Goal: Task Accomplishment & Management: Use online tool/utility

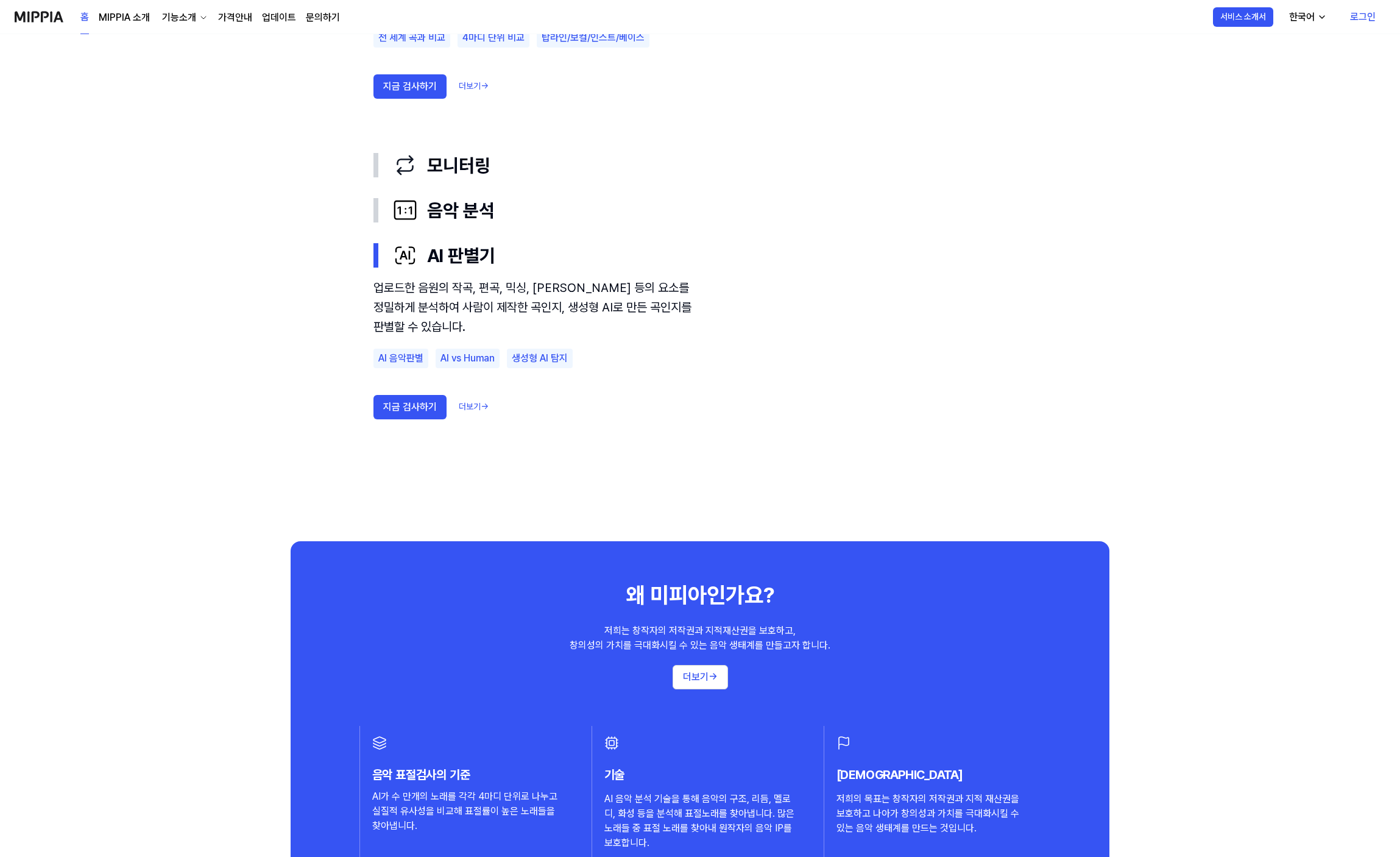
scroll to position [955, 0]
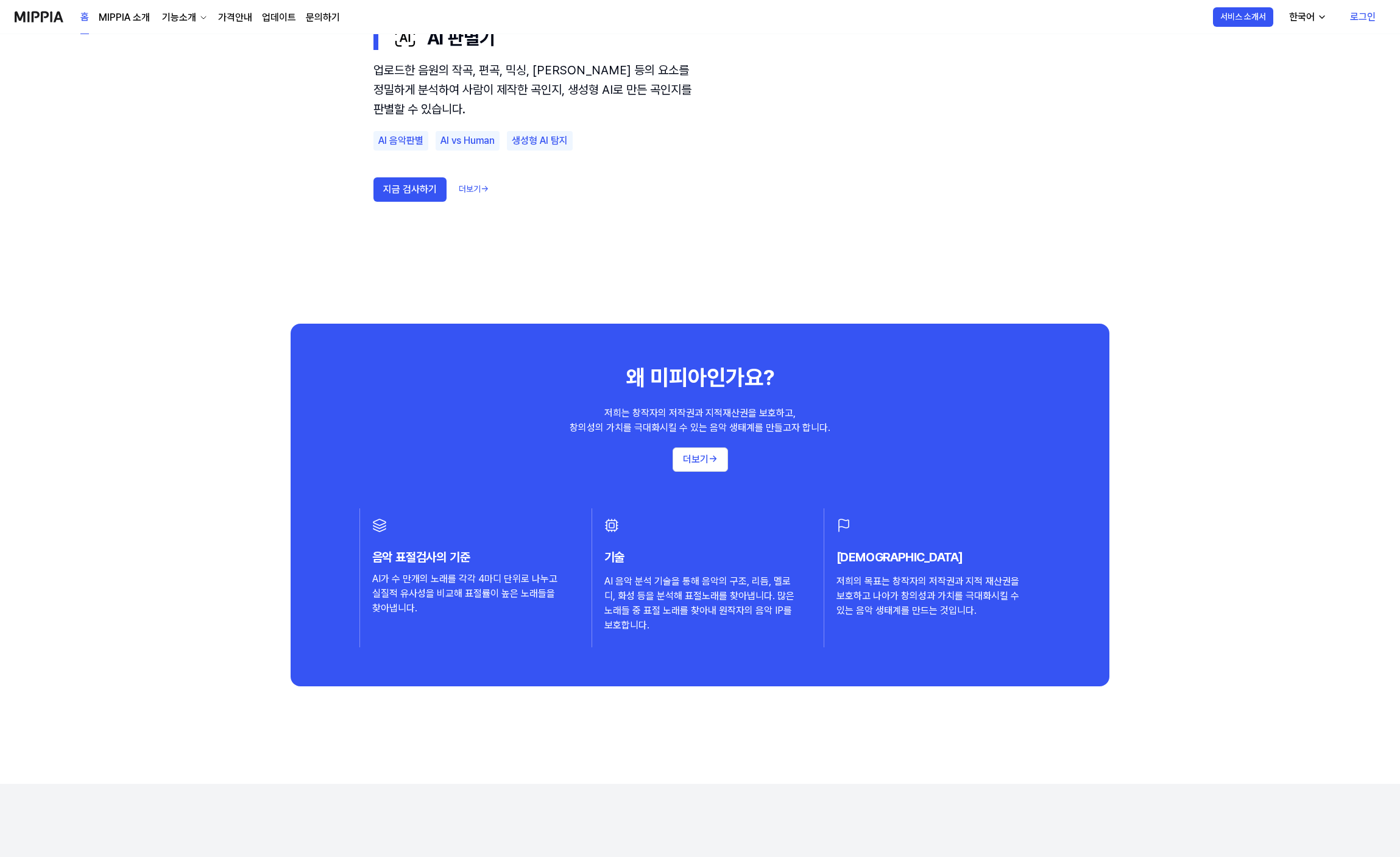
scroll to position [1341, 0]
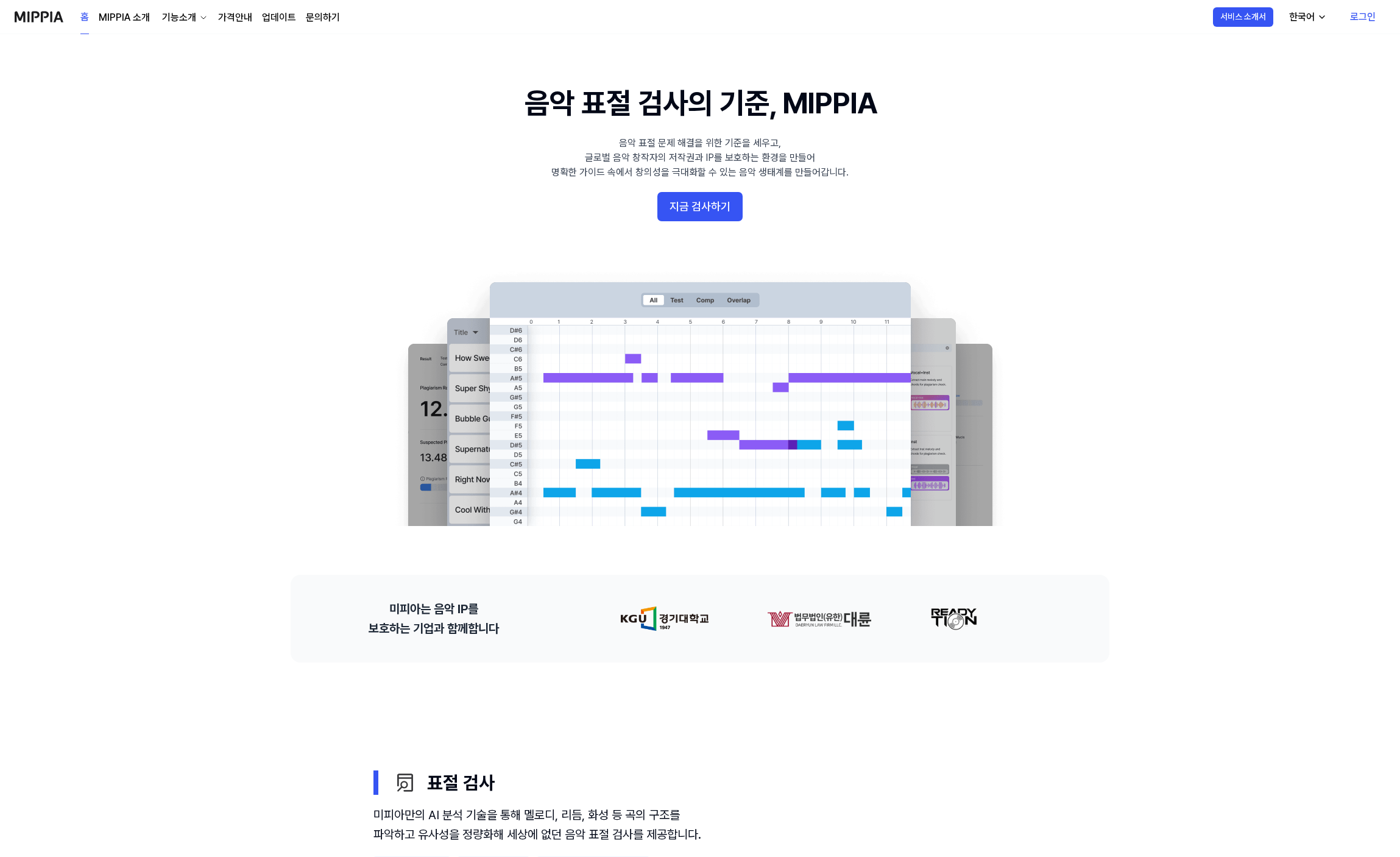
click at [779, 225] on 배너 "음악 표절 검사의 기준, MIPPIA 음악 표절 문제 해결을 위한 기준을 세우고, 글로벌 음악 창작자의 저작권과 IP를 보호하는 환경을 만들어…" at bounding box center [700, 304] width 877 height 443
click at [723, 215] on button "지금 검사하기" at bounding box center [700, 206] width 85 height 29
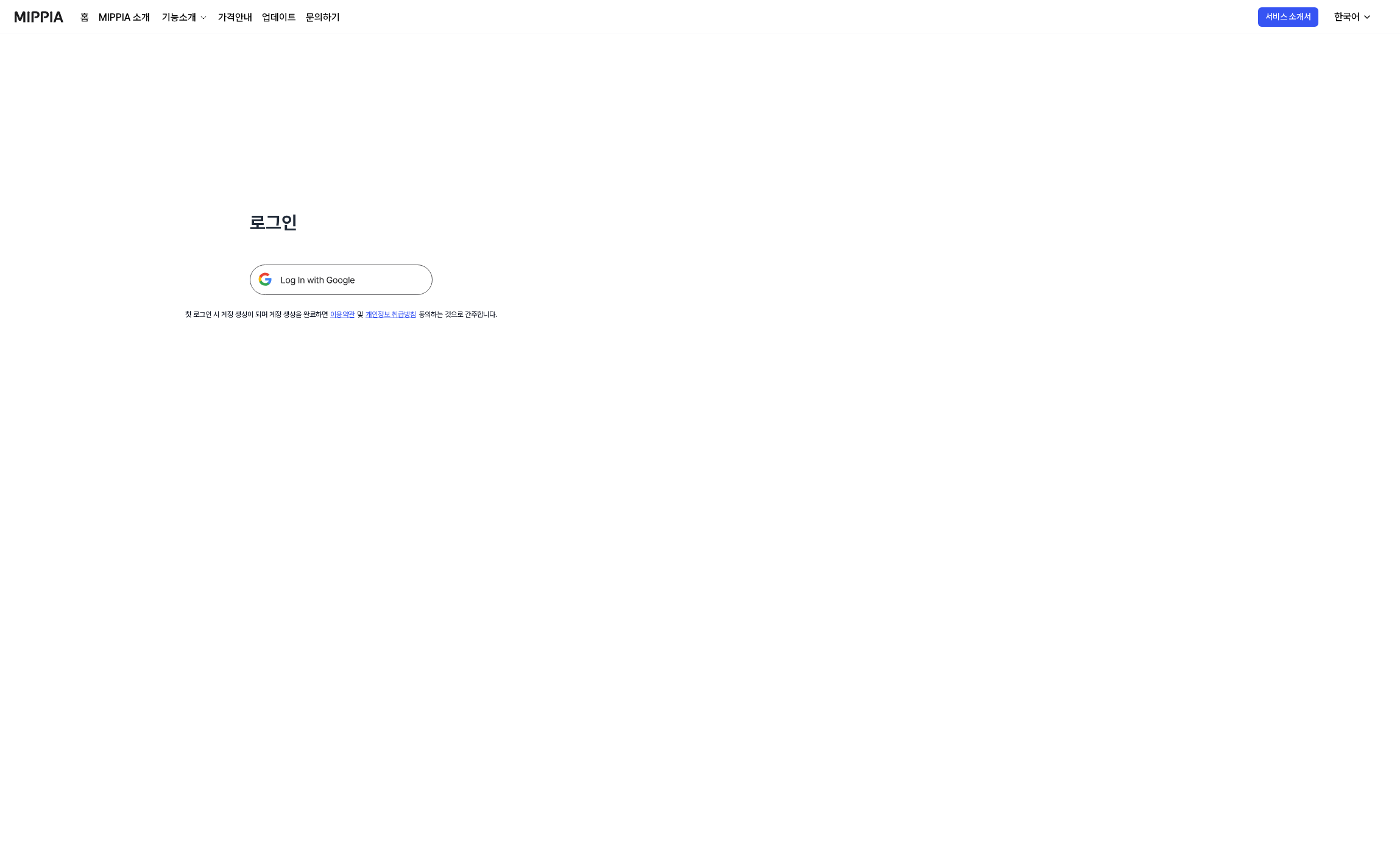
click at [348, 275] on img at bounding box center [341, 280] width 183 height 31
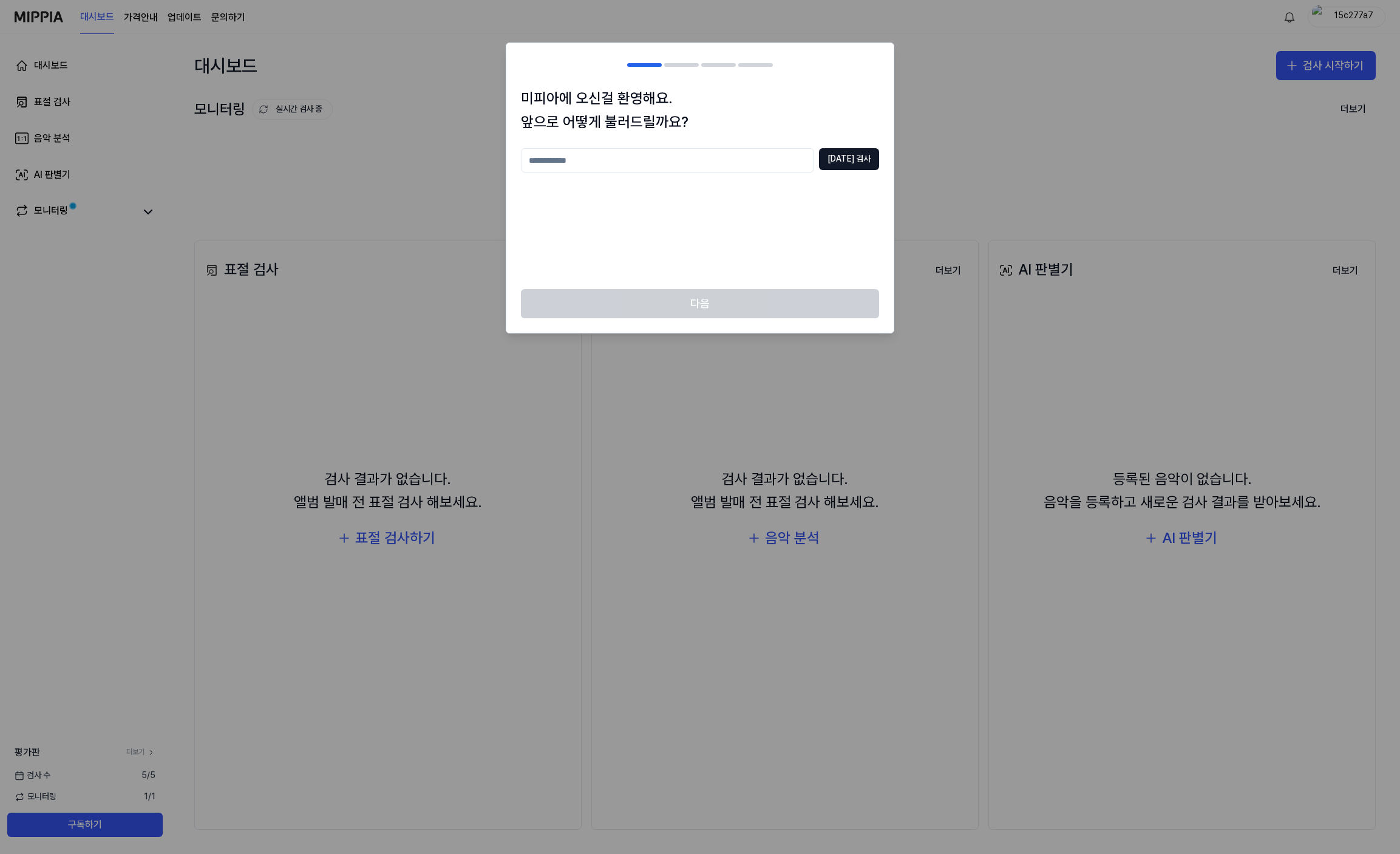
click at [666, 159] on input "text" at bounding box center [667, 160] width 293 height 24
type input "******"
click at [873, 160] on button "[DATE] 검사" at bounding box center [849, 159] width 60 height 22
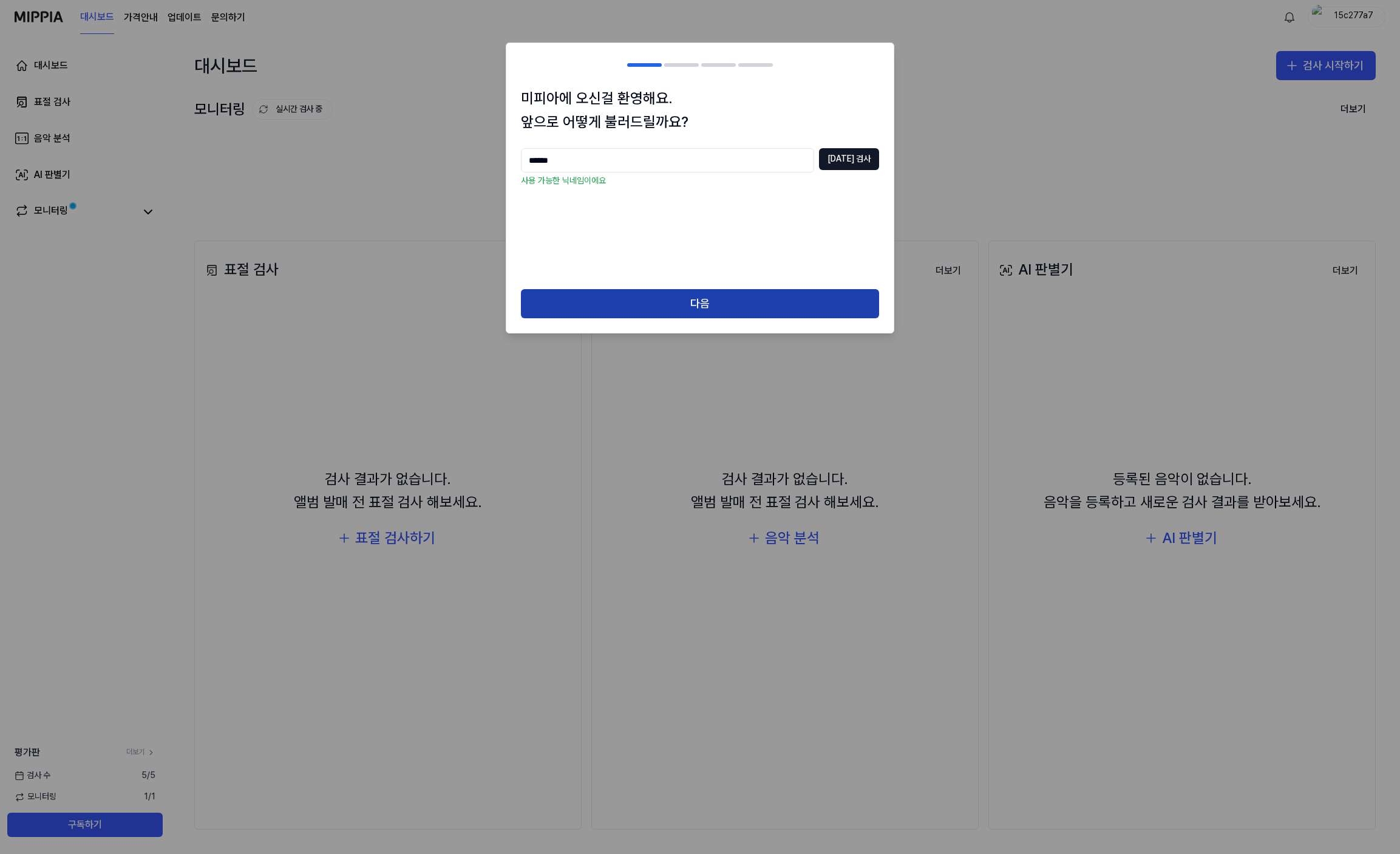
click at [666, 298] on button "다음" at bounding box center [700, 303] width 358 height 29
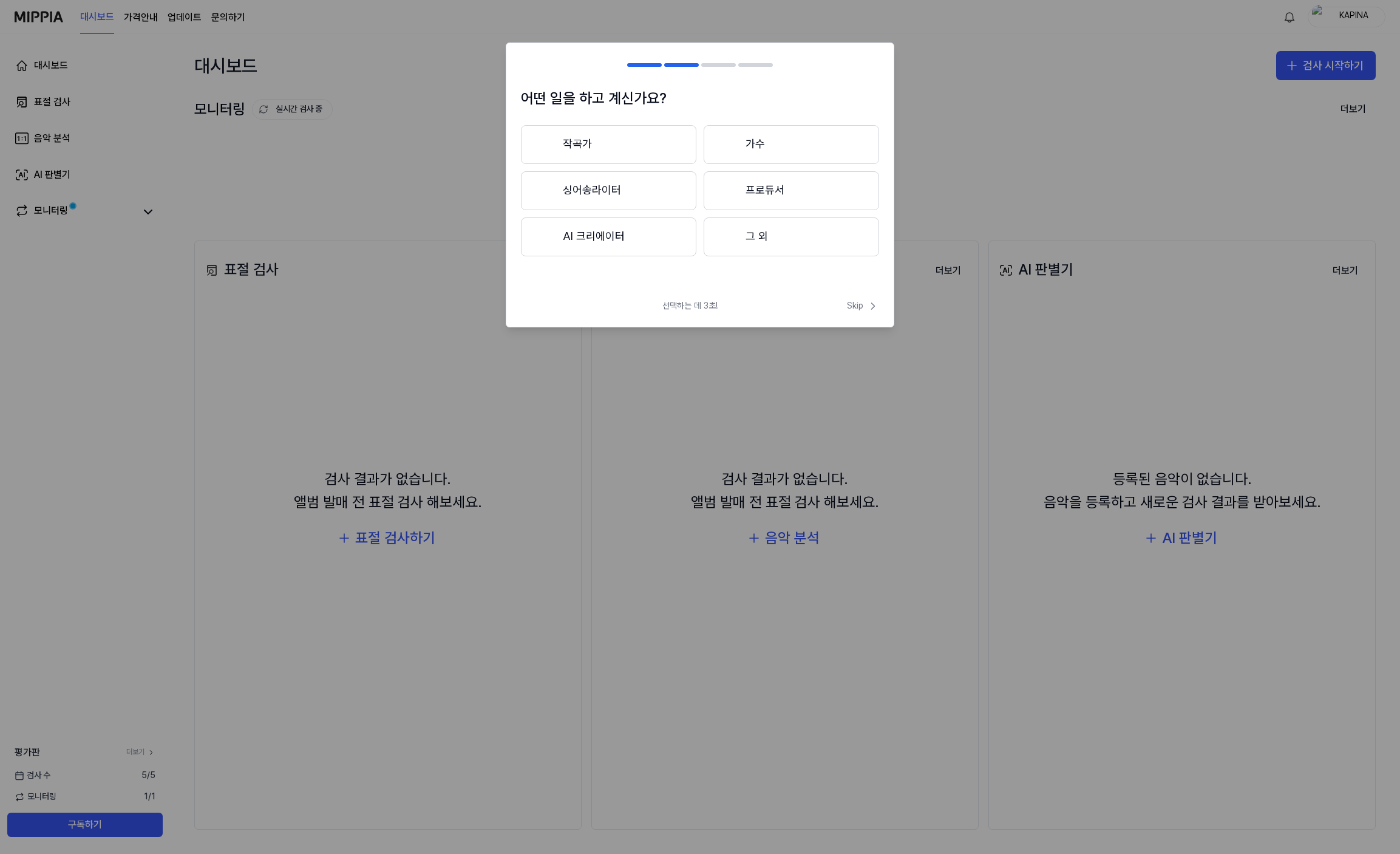
click at [771, 233] on button "그 외" at bounding box center [791, 237] width 176 height 39
click at [761, 190] on button "3년 이상" at bounding box center [791, 191] width 176 height 40
click at [666, 242] on button "그 외" at bounding box center [607, 242] width 174 height 39
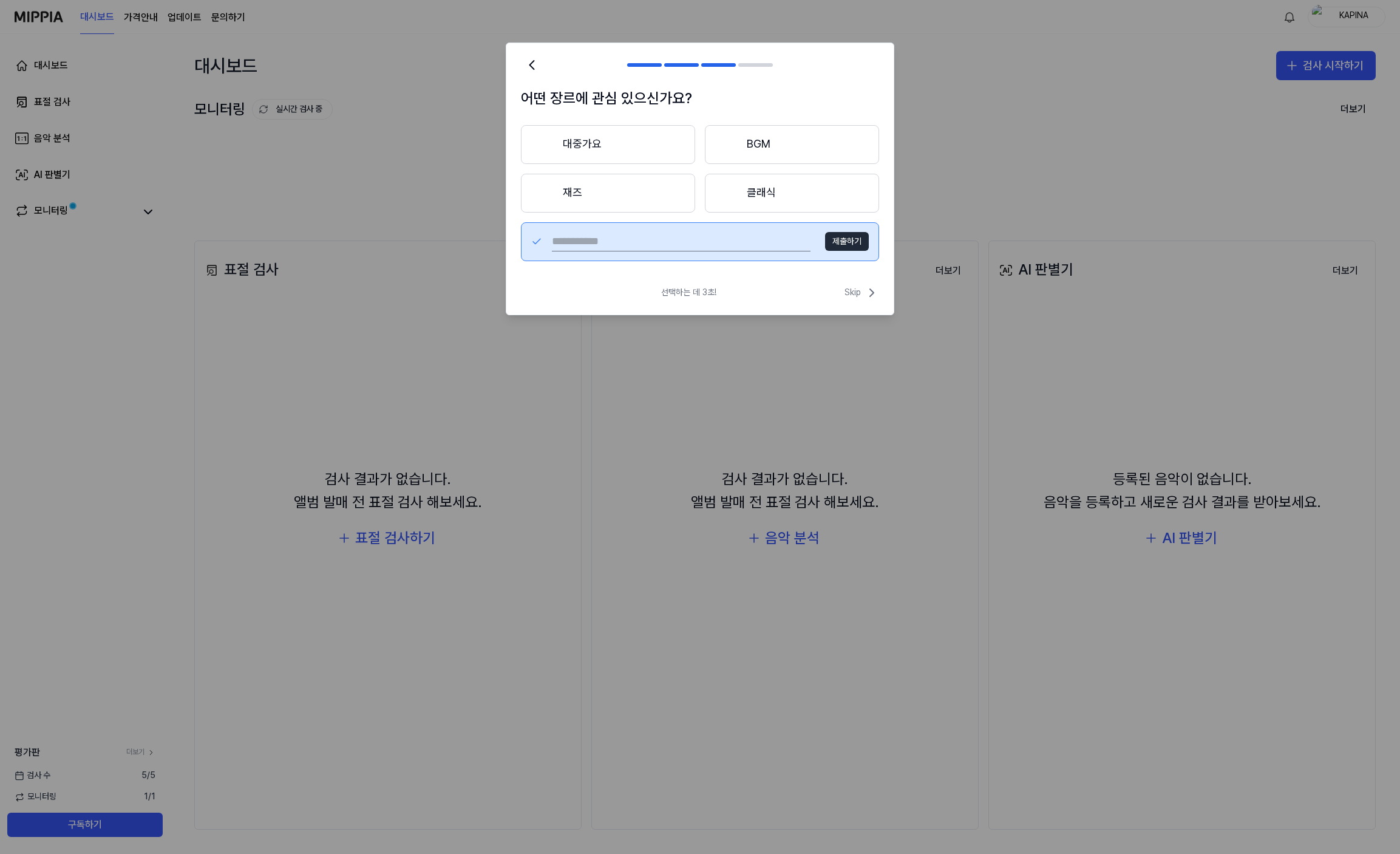
click at [775, 185] on button "클래식" at bounding box center [791, 193] width 174 height 39
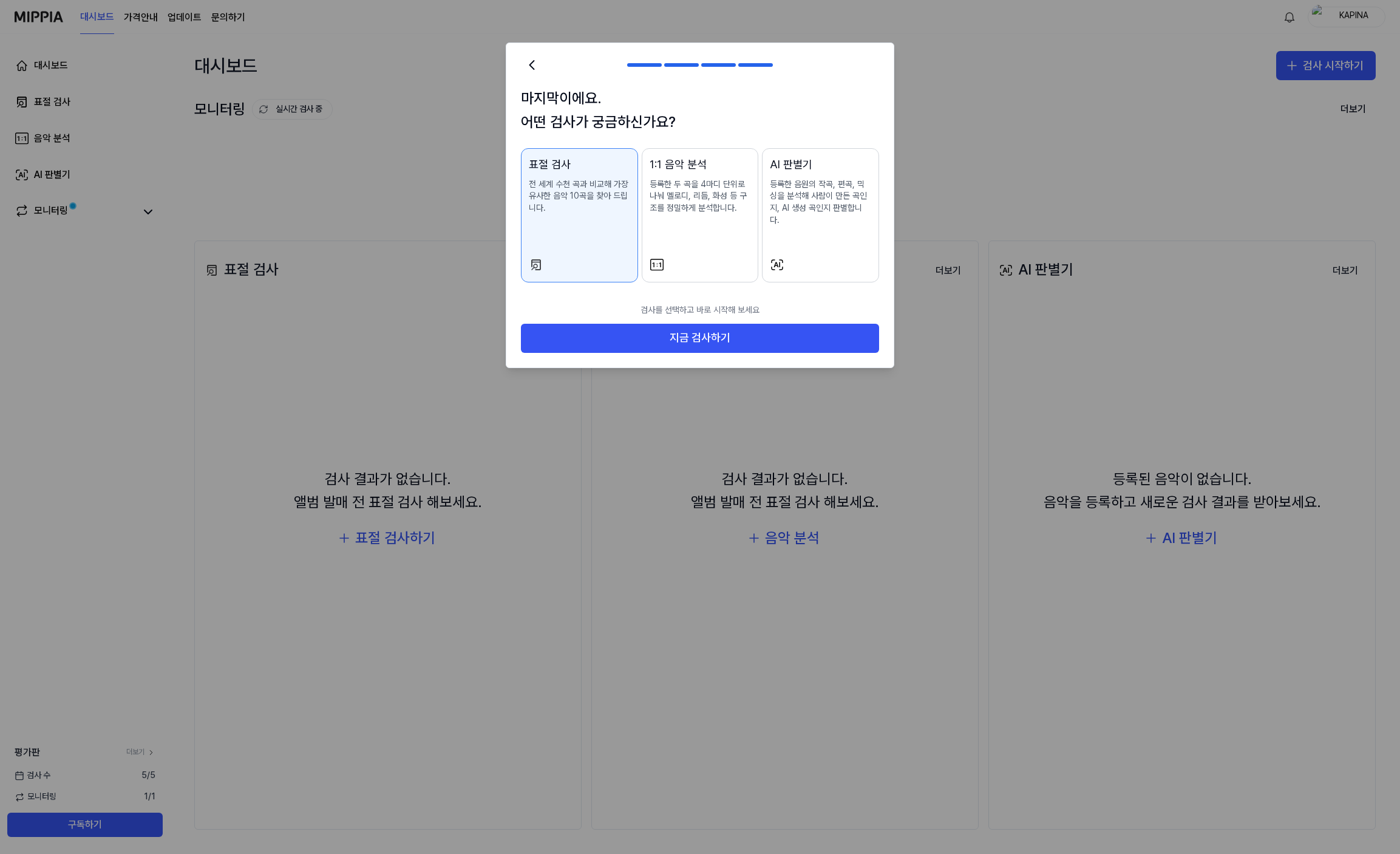
click at [845, 242] on button "AI 판별기 등록한 음원의 작곡, 편곡, 믹싱을 분석해 사람이 만든 곡인지, AI 생성 곡인지 판별합니다." at bounding box center [820, 215] width 117 height 134
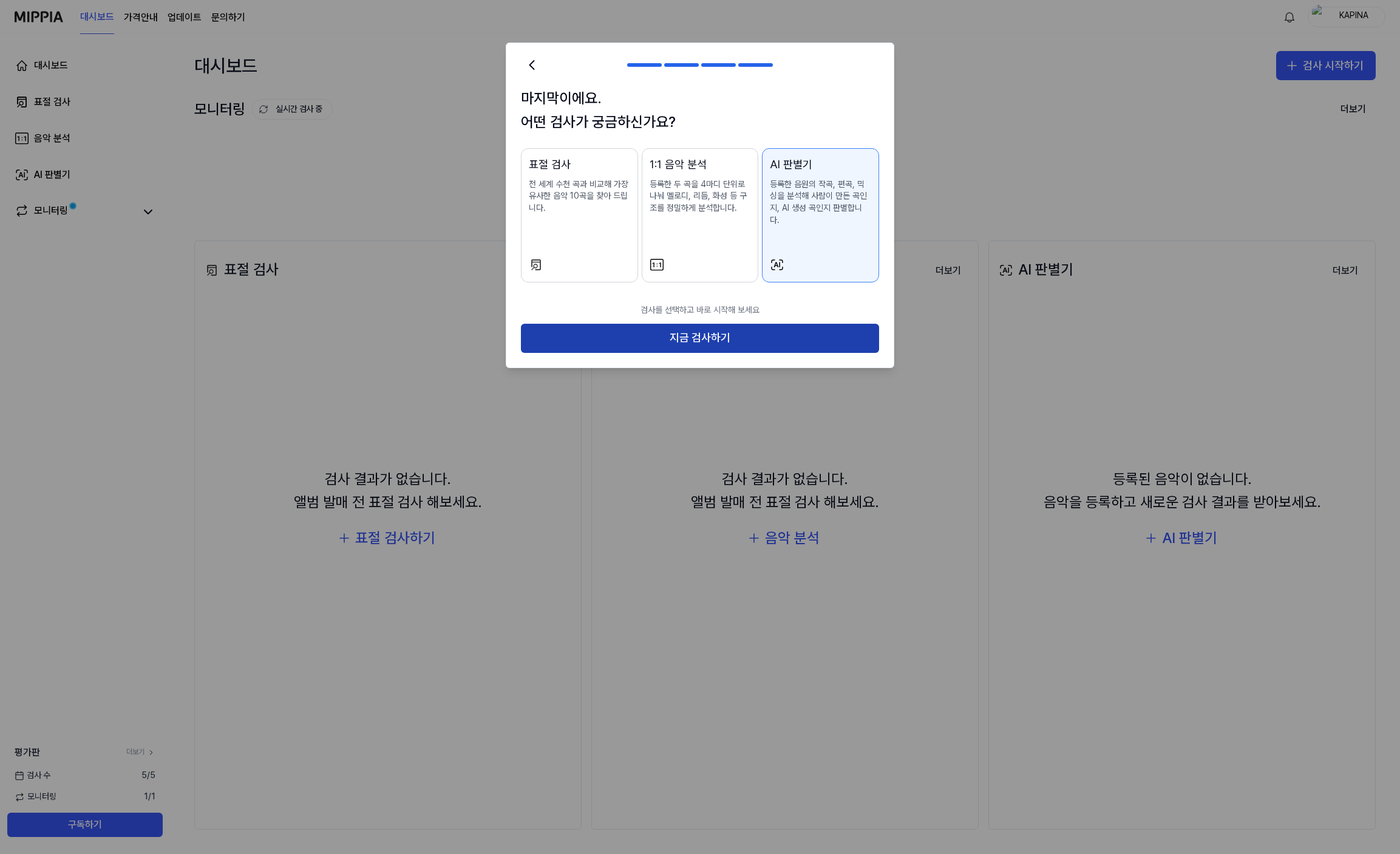
click at [808, 336] on button "지금 검사하기" at bounding box center [700, 338] width 358 height 29
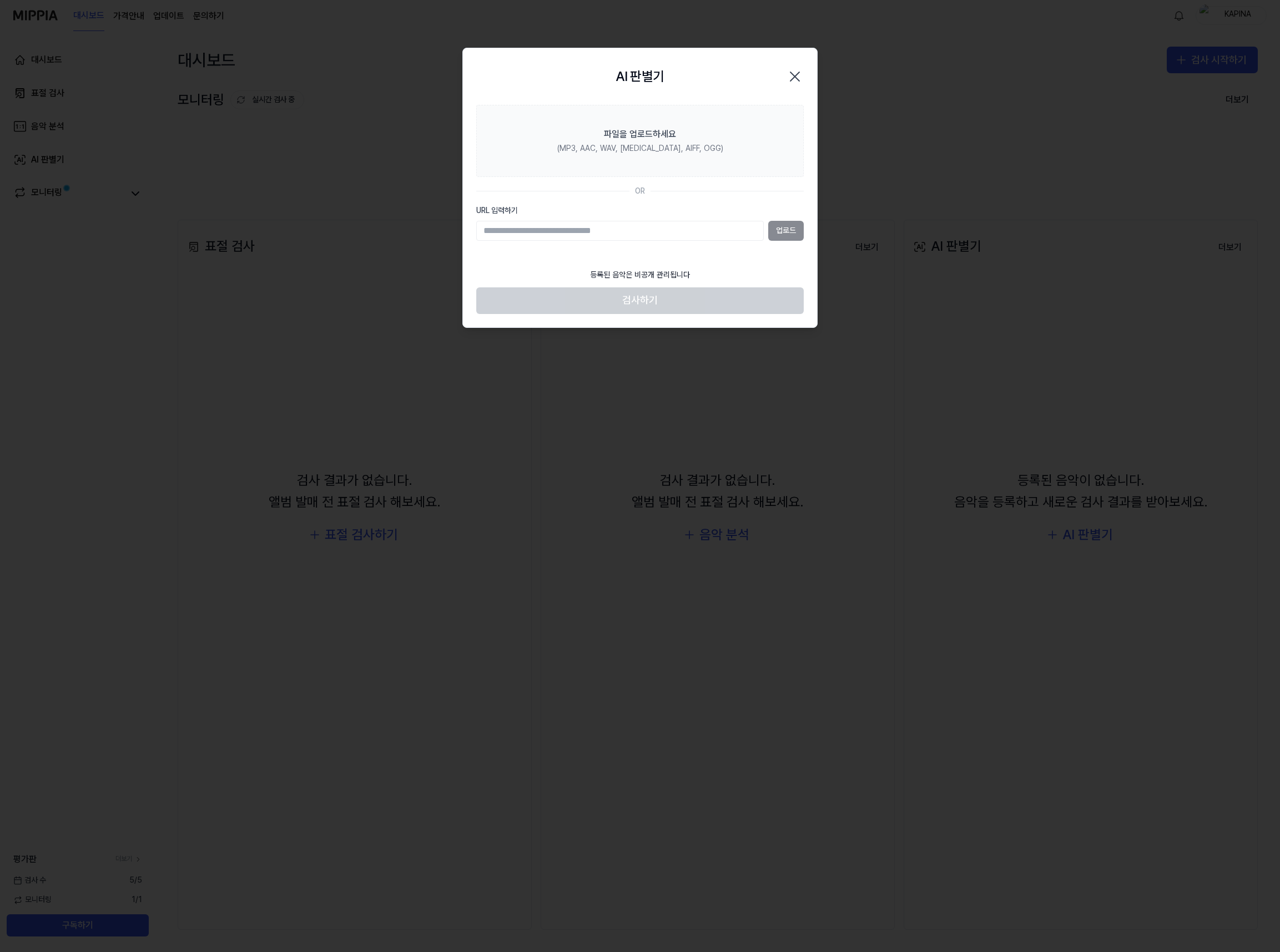
click at [796, 75] on icon "button" at bounding box center [795, 77] width 18 height 18
